Goal: Find contact information: Find contact information

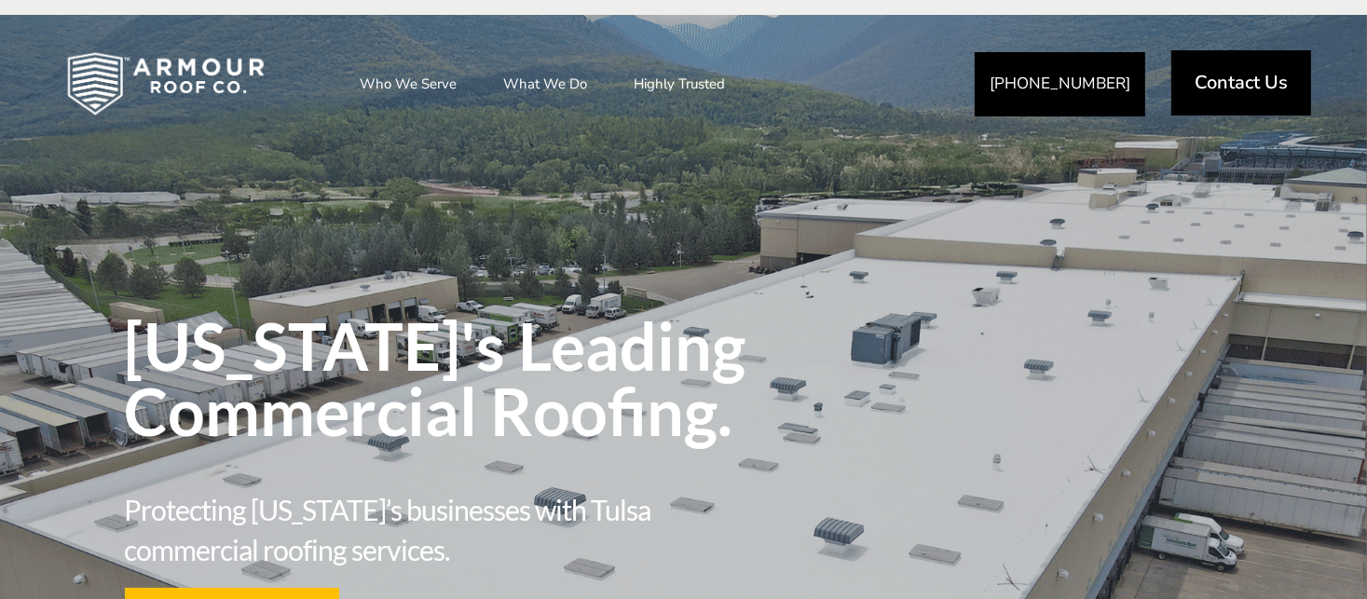
click at [1232, 91] on span "Contact Us" at bounding box center [1240, 83] width 93 height 19
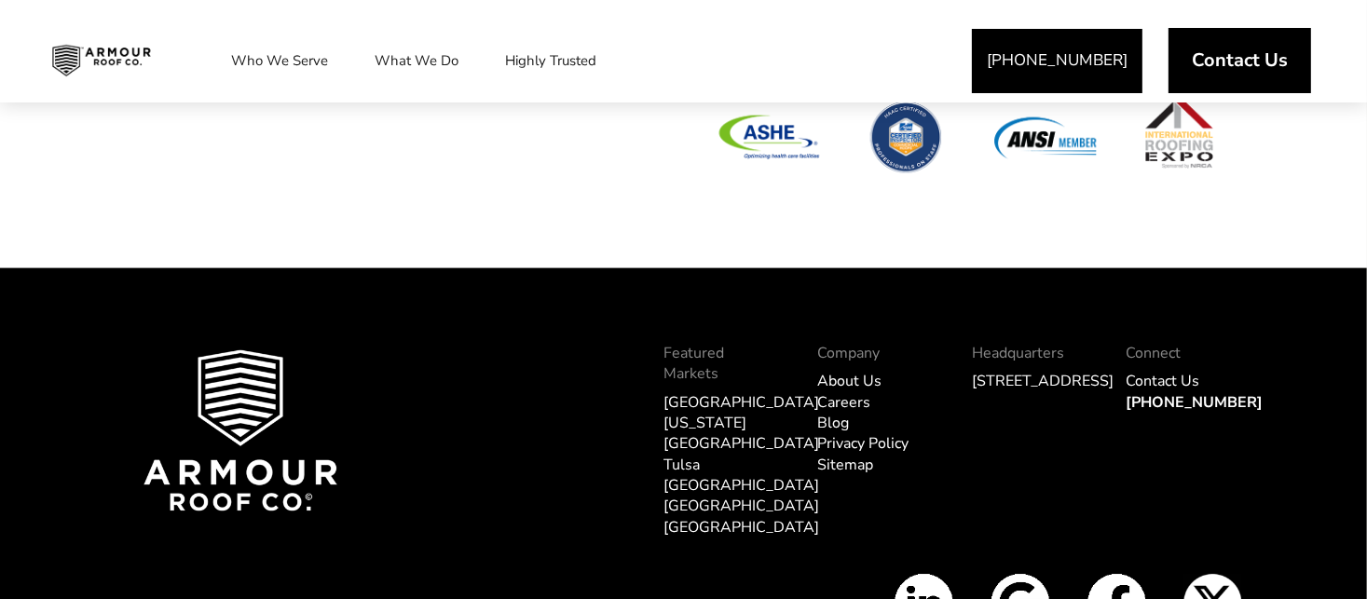
scroll to position [2482, 0]
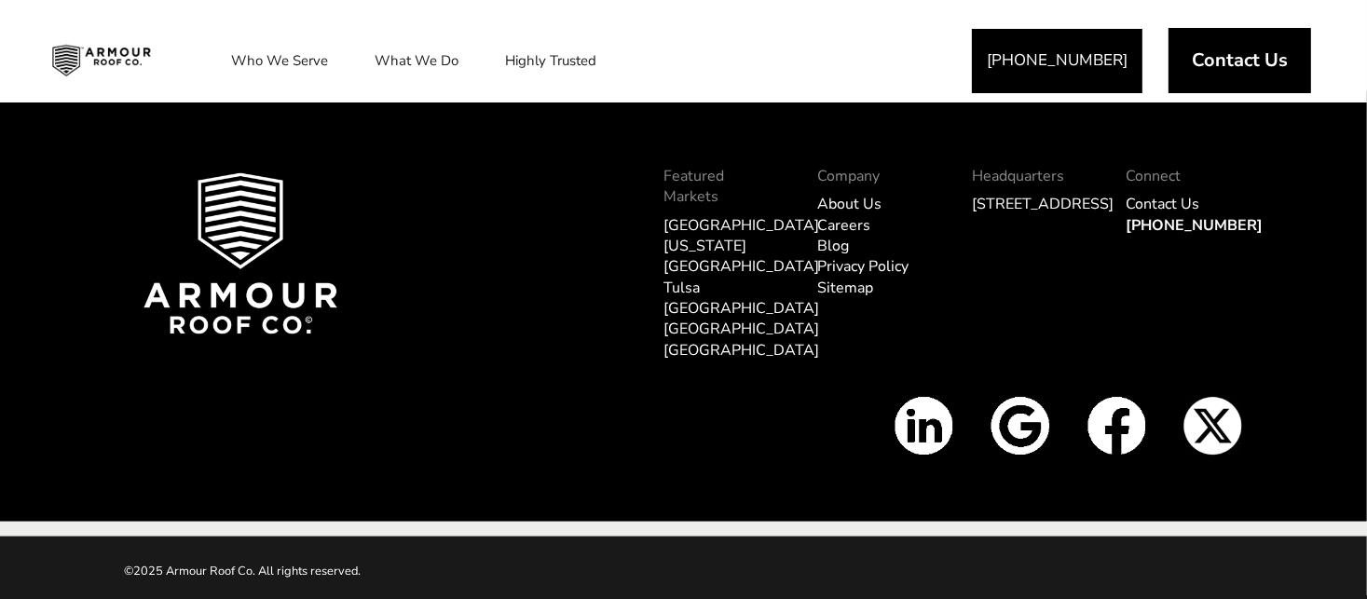
click at [693, 278] on link "Tulsa" at bounding box center [681, 288] width 36 height 20
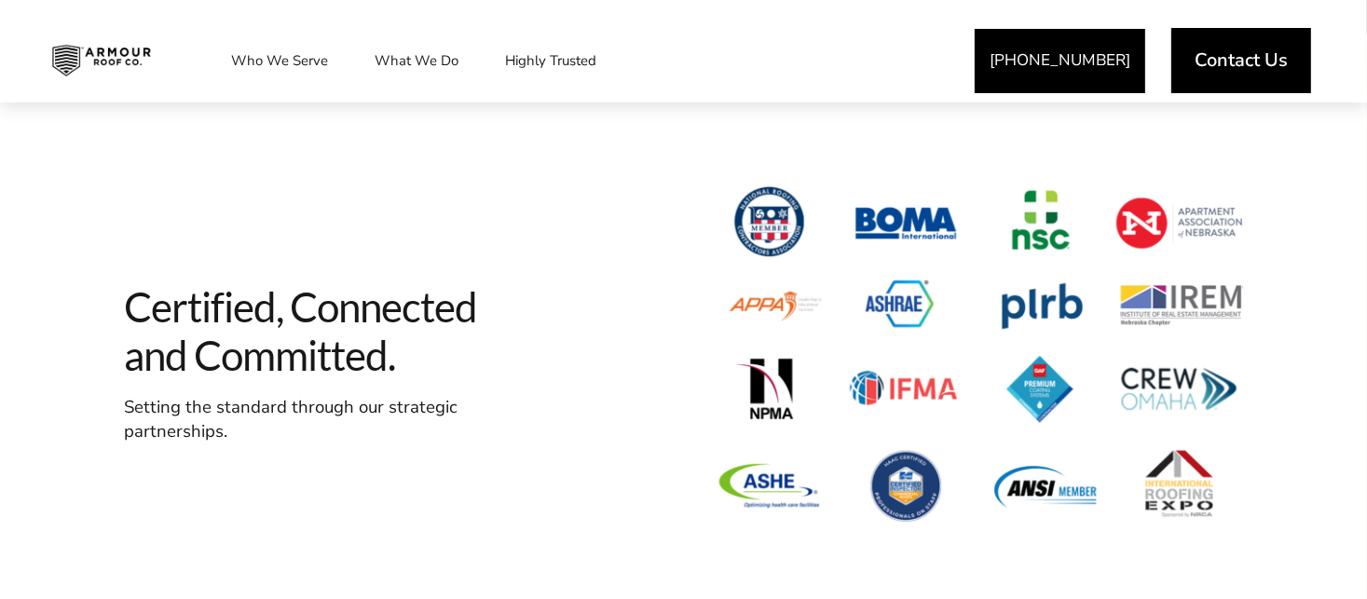
scroll to position [5543, 0]
